Goal: Check status: Check status

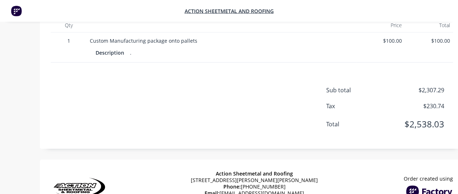
scroll to position [1153, 0]
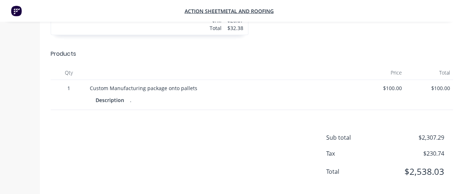
scroll to position [1117, 0]
